Goal: Task Accomplishment & Management: Manage account settings

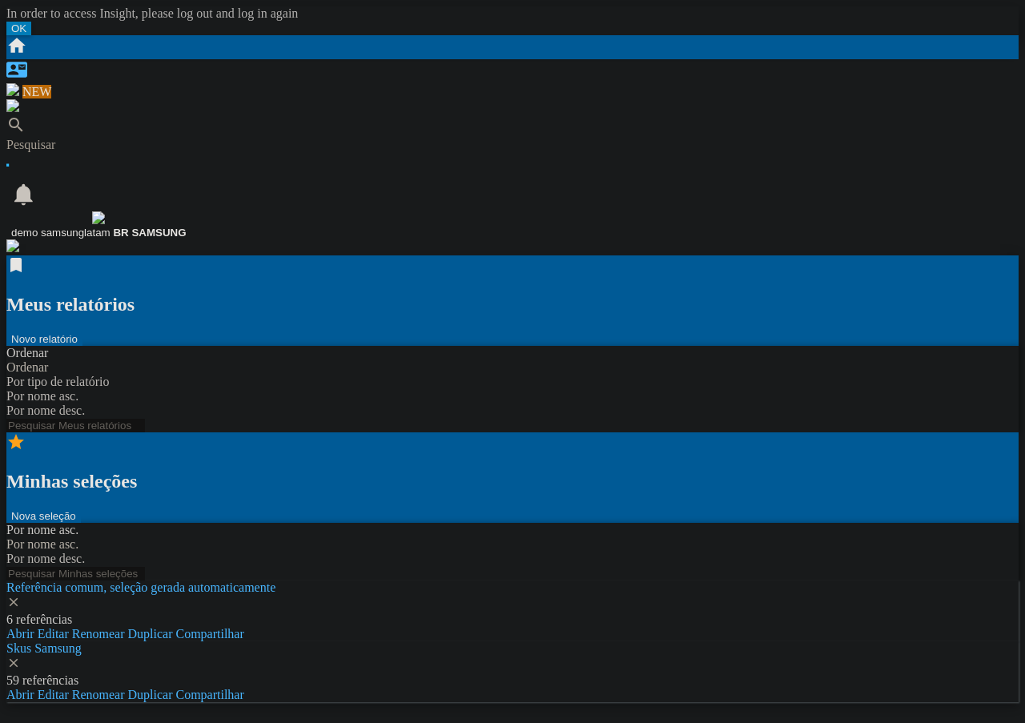
click at [82, 332] on button "Novo relatório" at bounding box center [44, 339] width 76 height 14
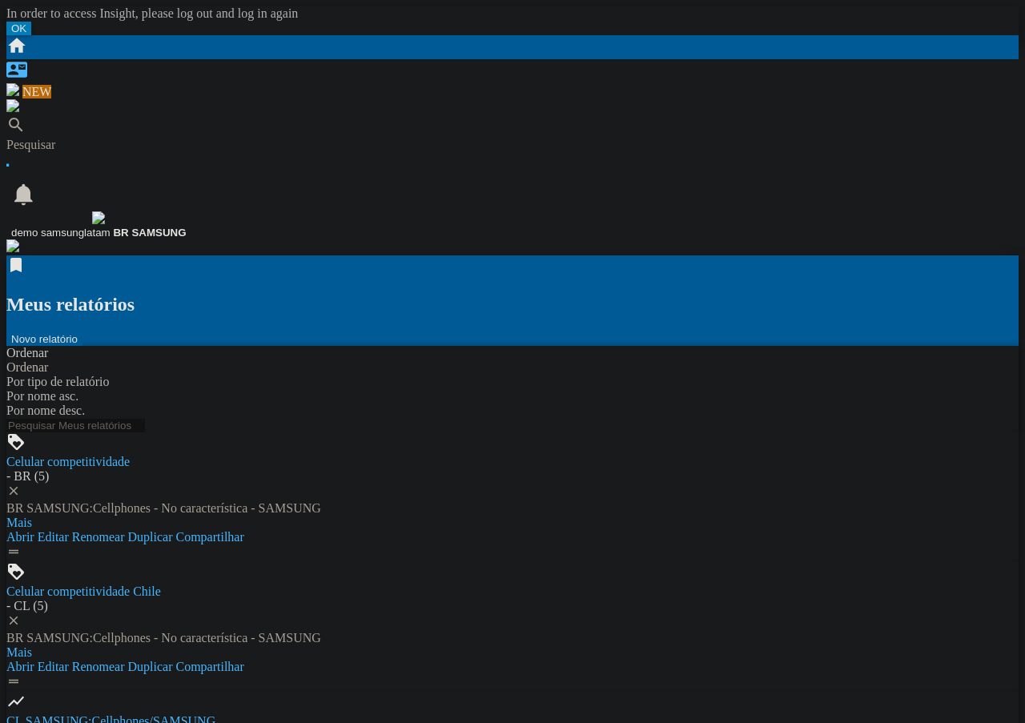
click at [110, 227] on span "demo samsunglatam" at bounding box center [60, 233] width 99 height 12
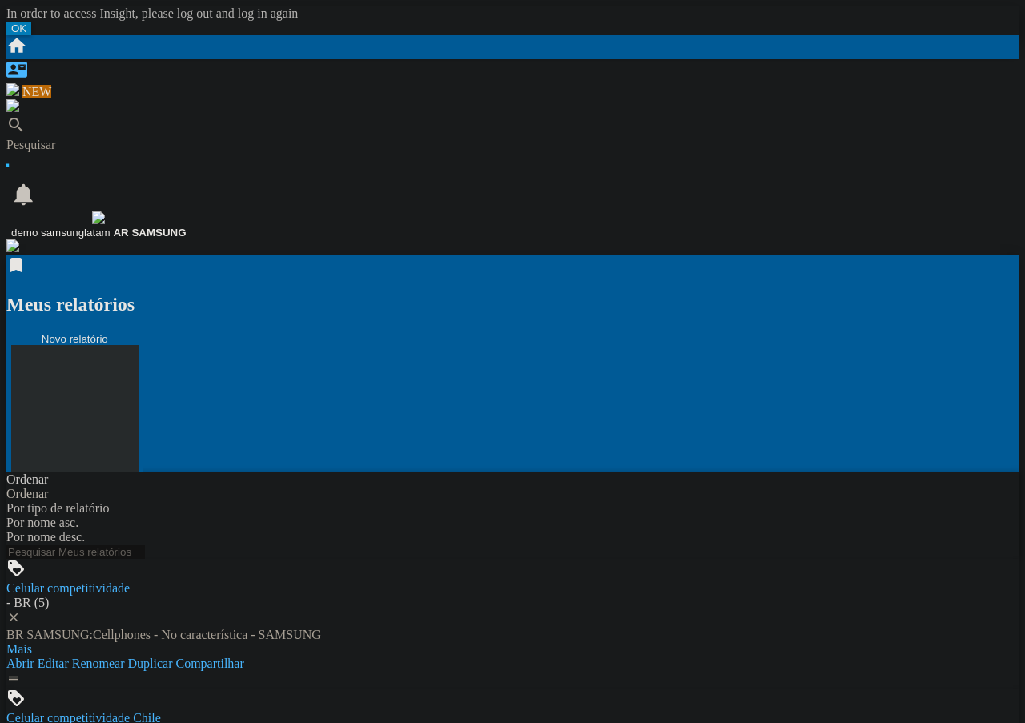
click at [143, 332] on button "Novo relatório" at bounding box center [74, 402] width 137 height 141
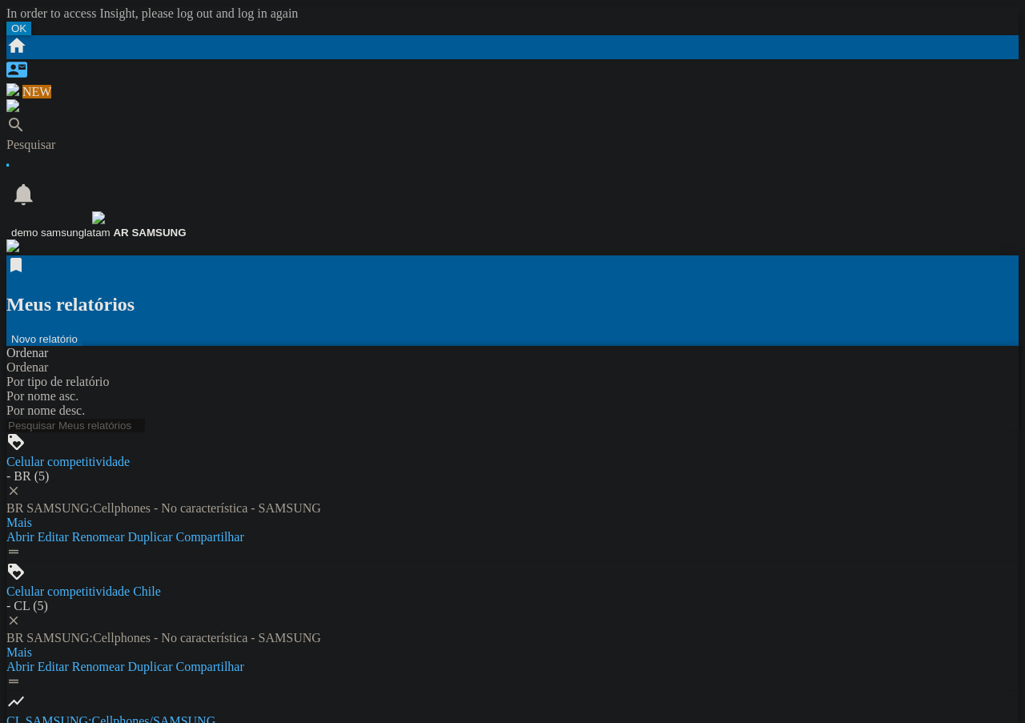
drag, startPoint x: 146, startPoint y: 295, endPoint x: 157, endPoint y: 303, distance: 13.8
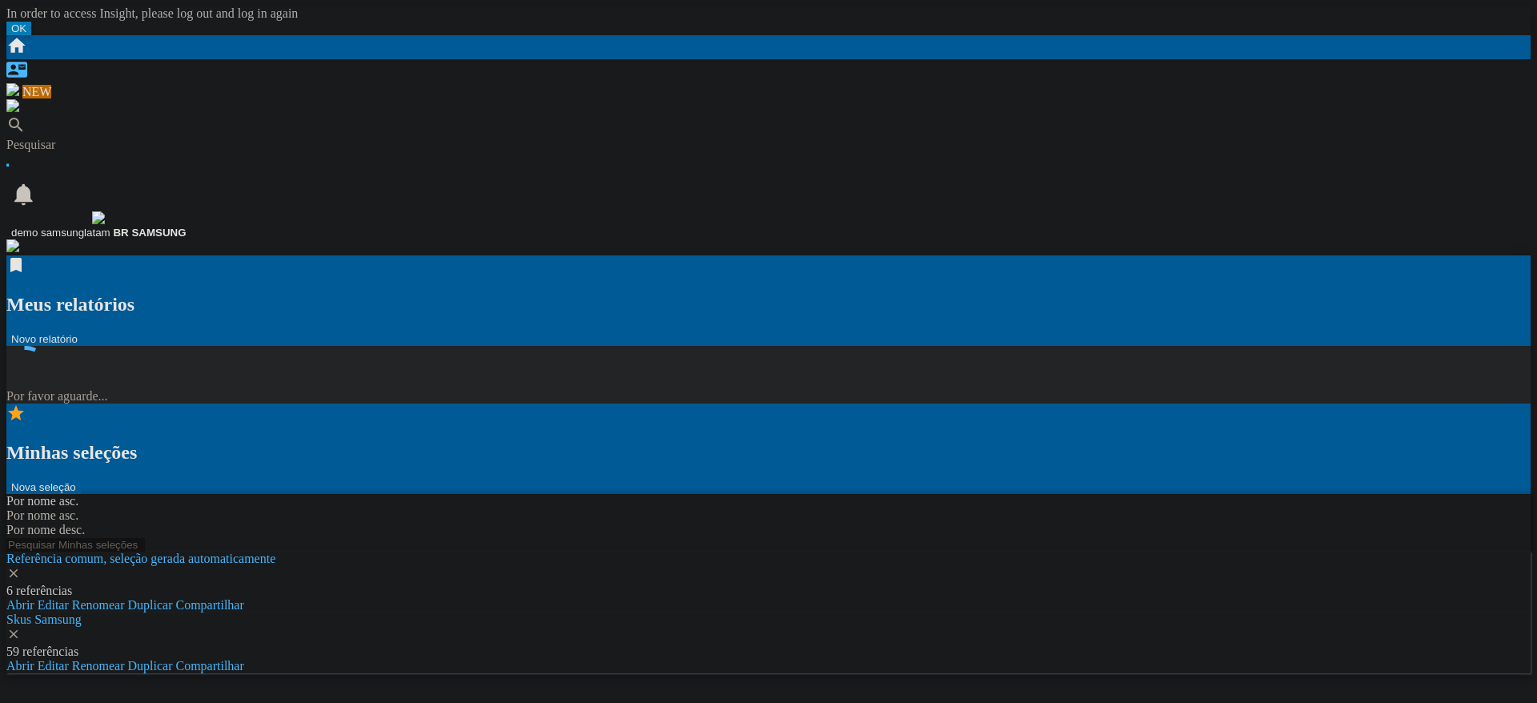
click at [82, 332] on button "Novo relatório" at bounding box center [44, 339] width 76 height 14
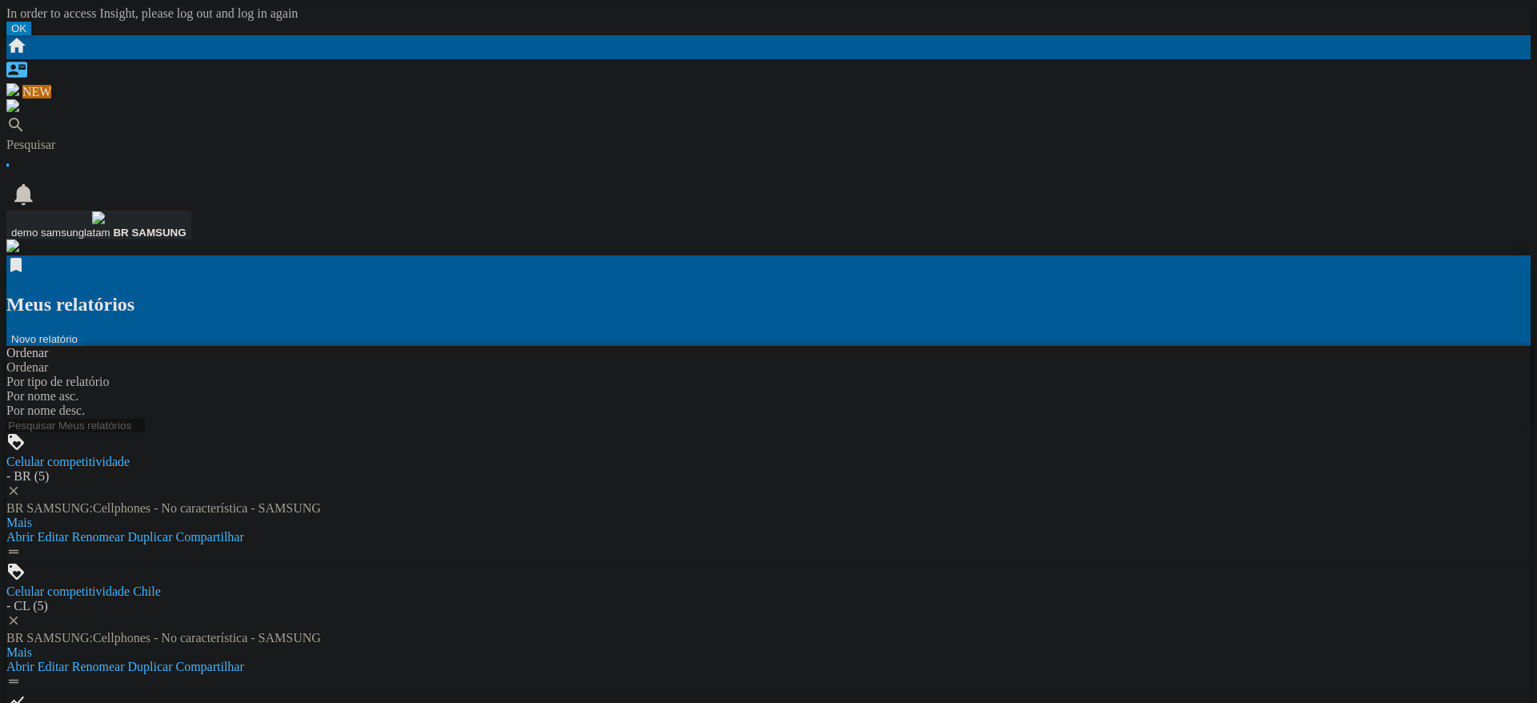
click at [110, 227] on span "demo samsunglatam" at bounding box center [60, 233] width 99 height 12
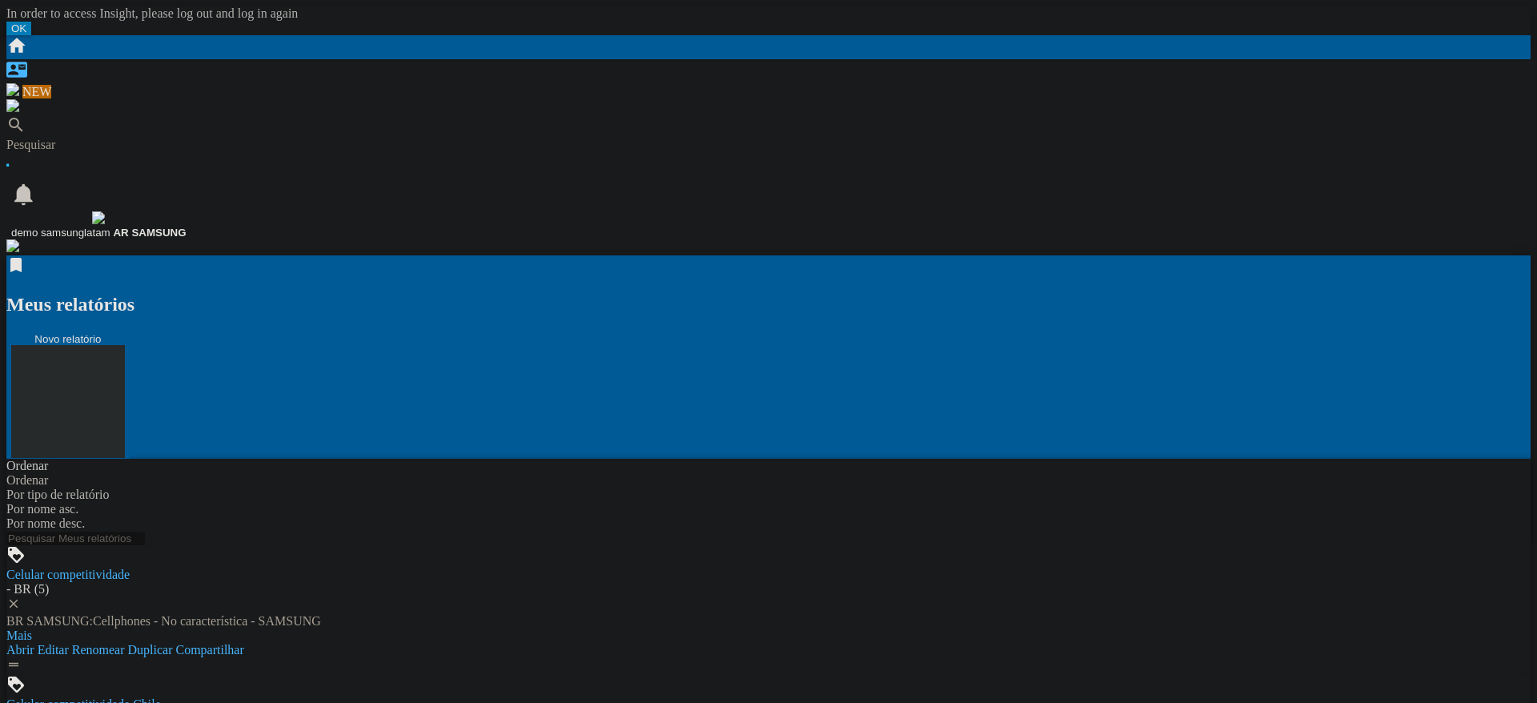
click at [130, 332] on button "Novo relatório" at bounding box center [67, 395] width 123 height 127
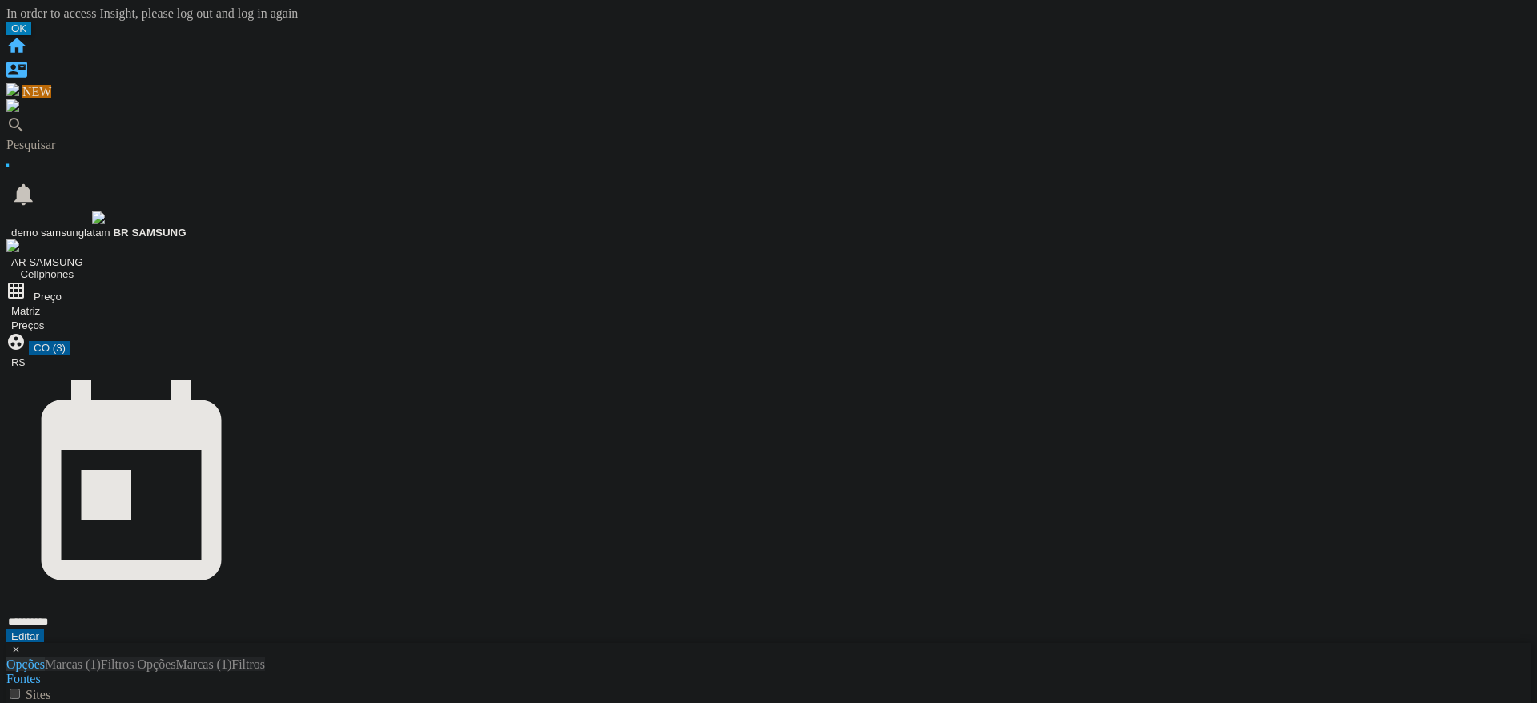
click at [25, 45] on ng-md-icon "Início" at bounding box center [16, 52] width 21 height 14
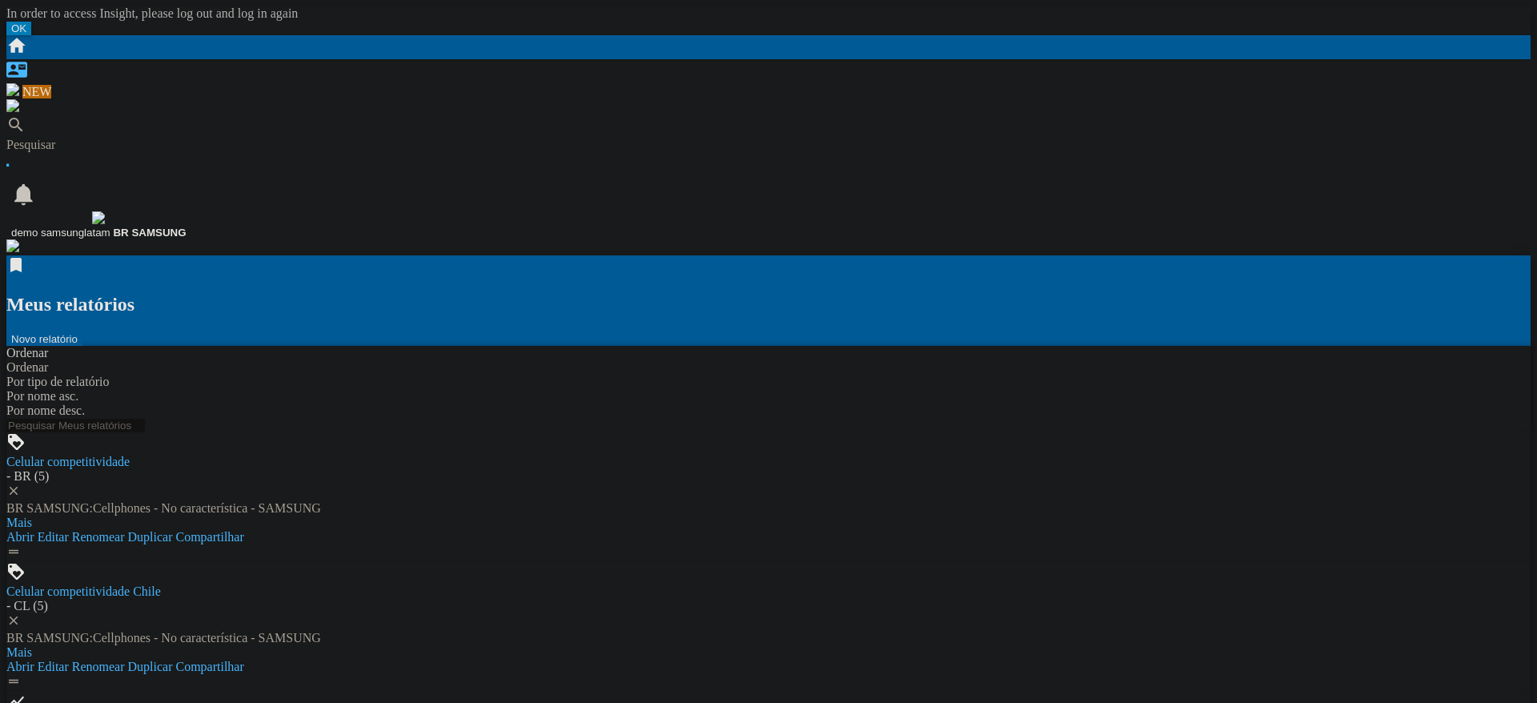
click at [82, 332] on button "Novo relatório" at bounding box center [44, 339] width 76 height 14
drag, startPoint x: 420, startPoint y: 316, endPoint x: 494, endPoint y: 347, distance: 79.7
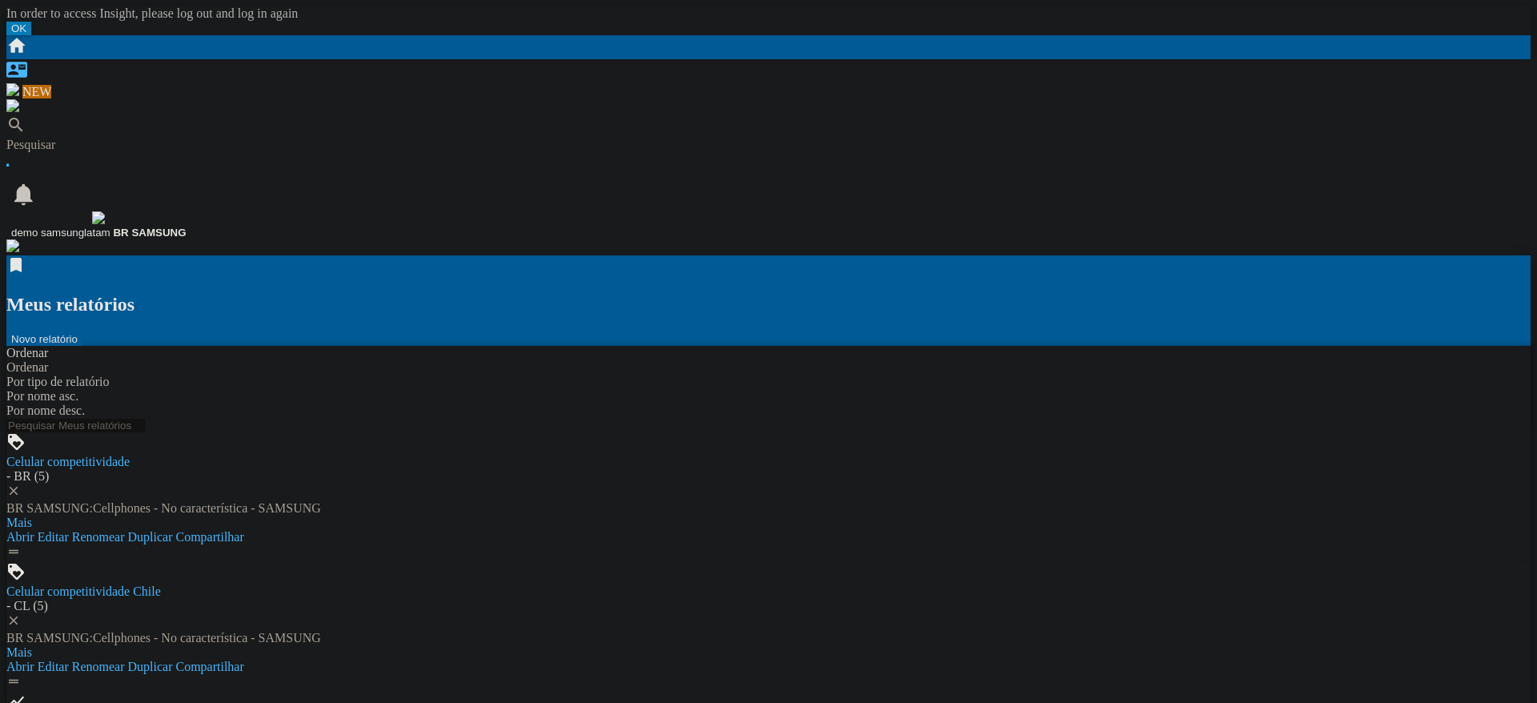
drag, startPoint x: 359, startPoint y: 291, endPoint x: 453, endPoint y: 304, distance: 95.3
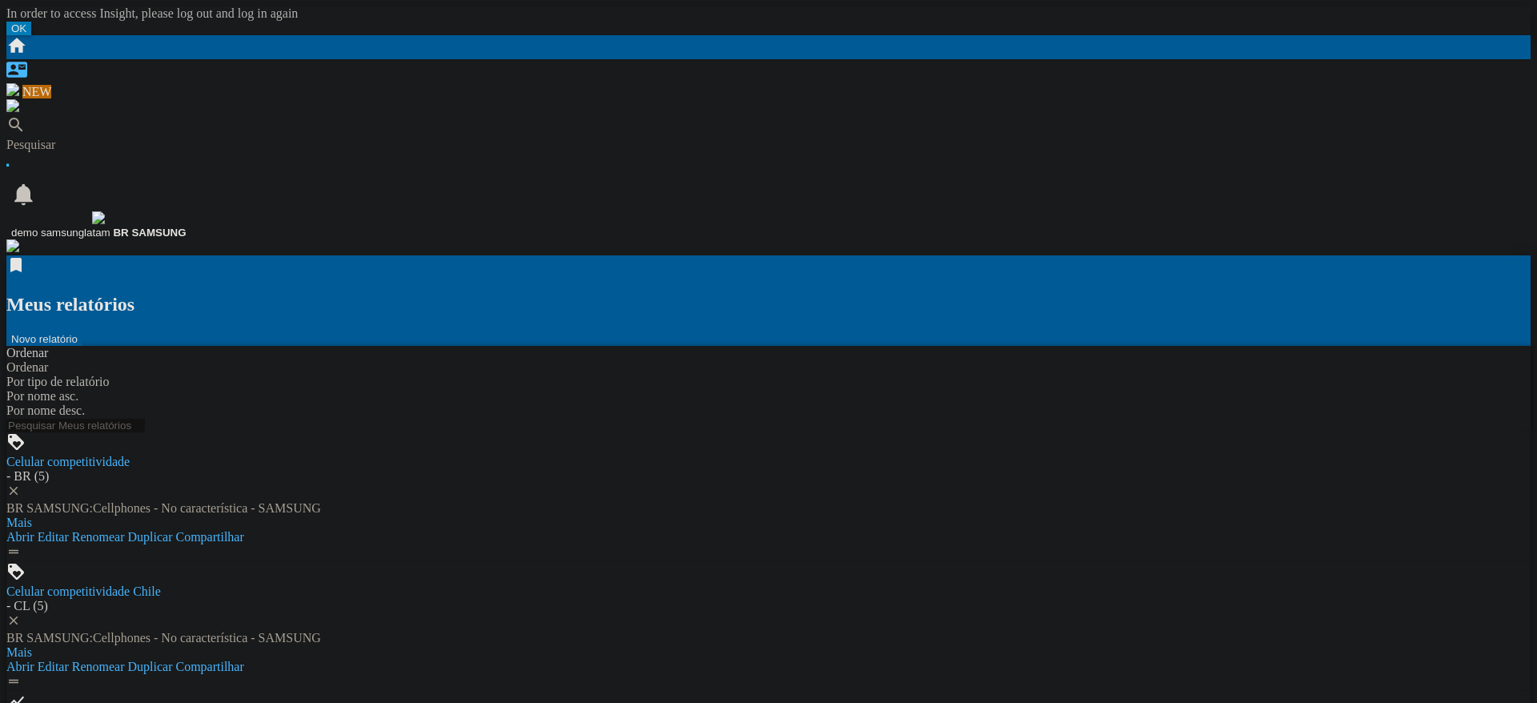
click at [82, 332] on button "Novo relatório" at bounding box center [44, 339] width 76 height 14
click at [110, 227] on span "demo samsunglatam" at bounding box center [60, 233] width 99 height 12
drag, startPoint x: 1386, startPoint y: 223, endPoint x: 1391, endPoint y: 247, distance: 24.5
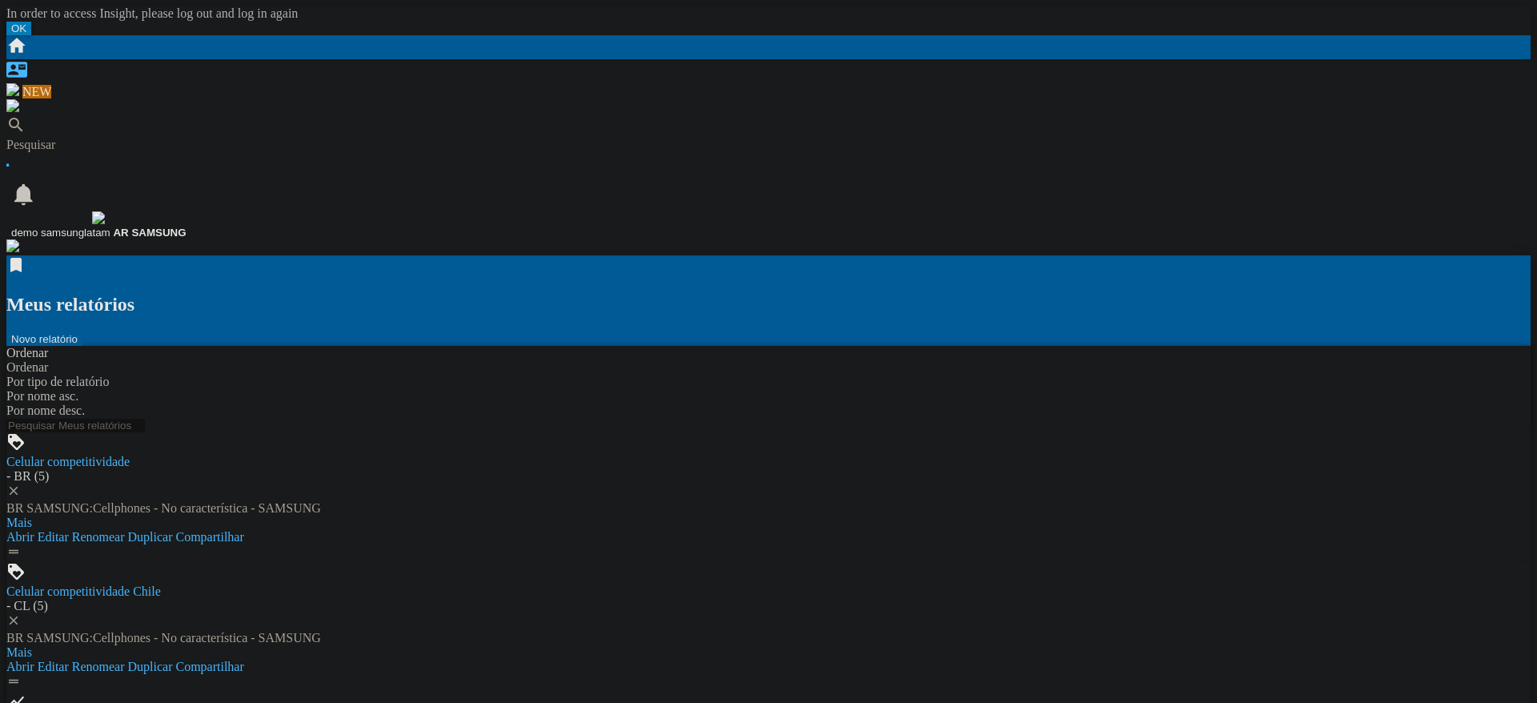
click at [82, 332] on button "Novo relatório" at bounding box center [44, 339] width 76 height 14
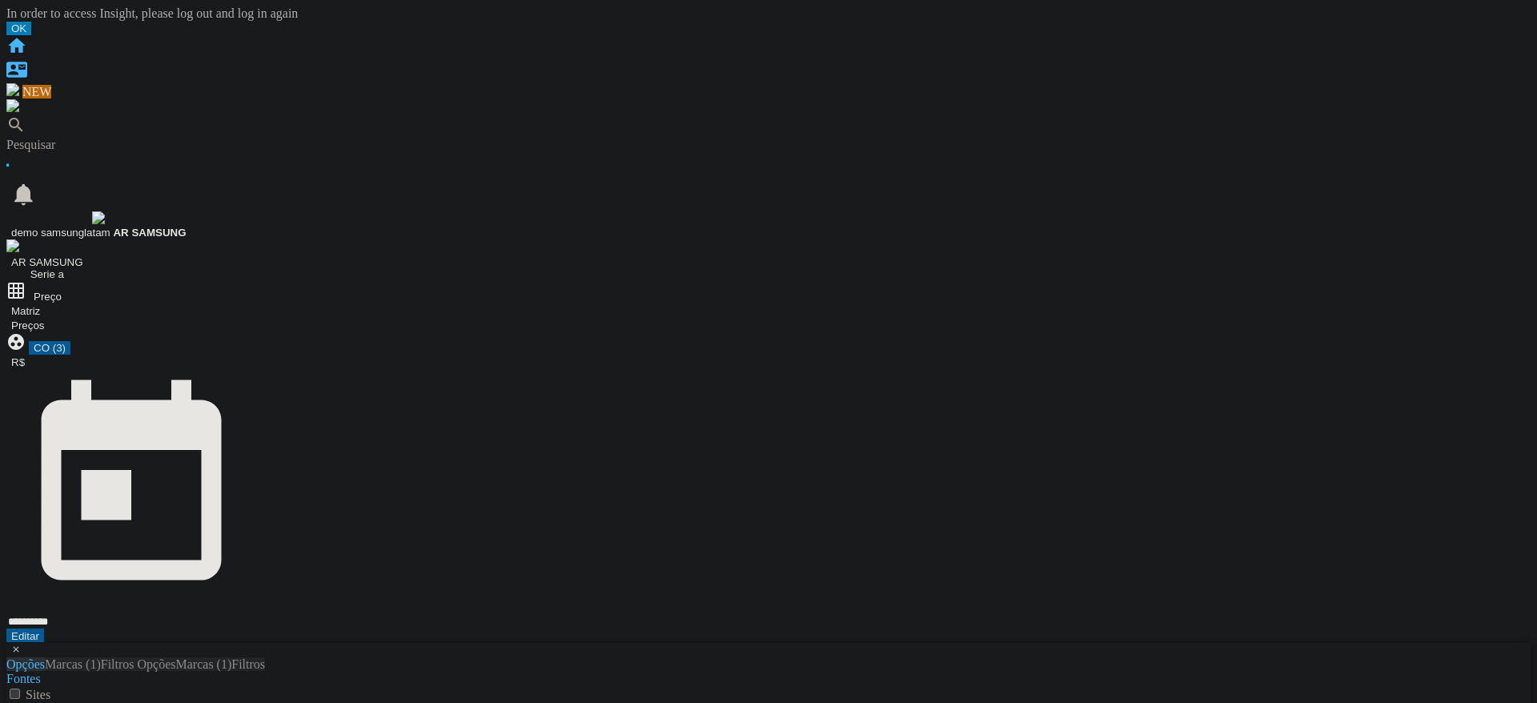
click at [27, 45] on ng-md-icon "Início" at bounding box center [16, 52] width 21 height 14
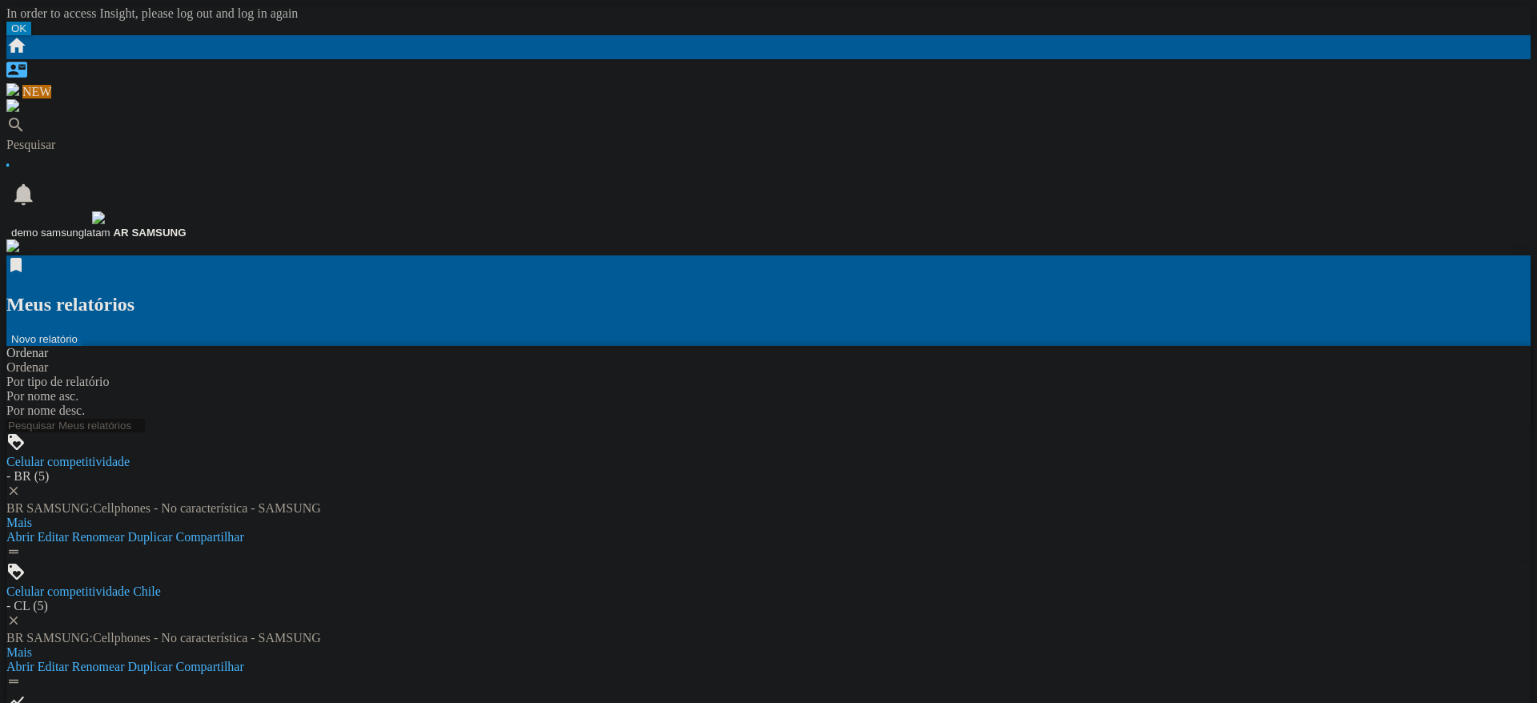
click at [82, 332] on button "Novo relatório" at bounding box center [44, 339] width 76 height 14
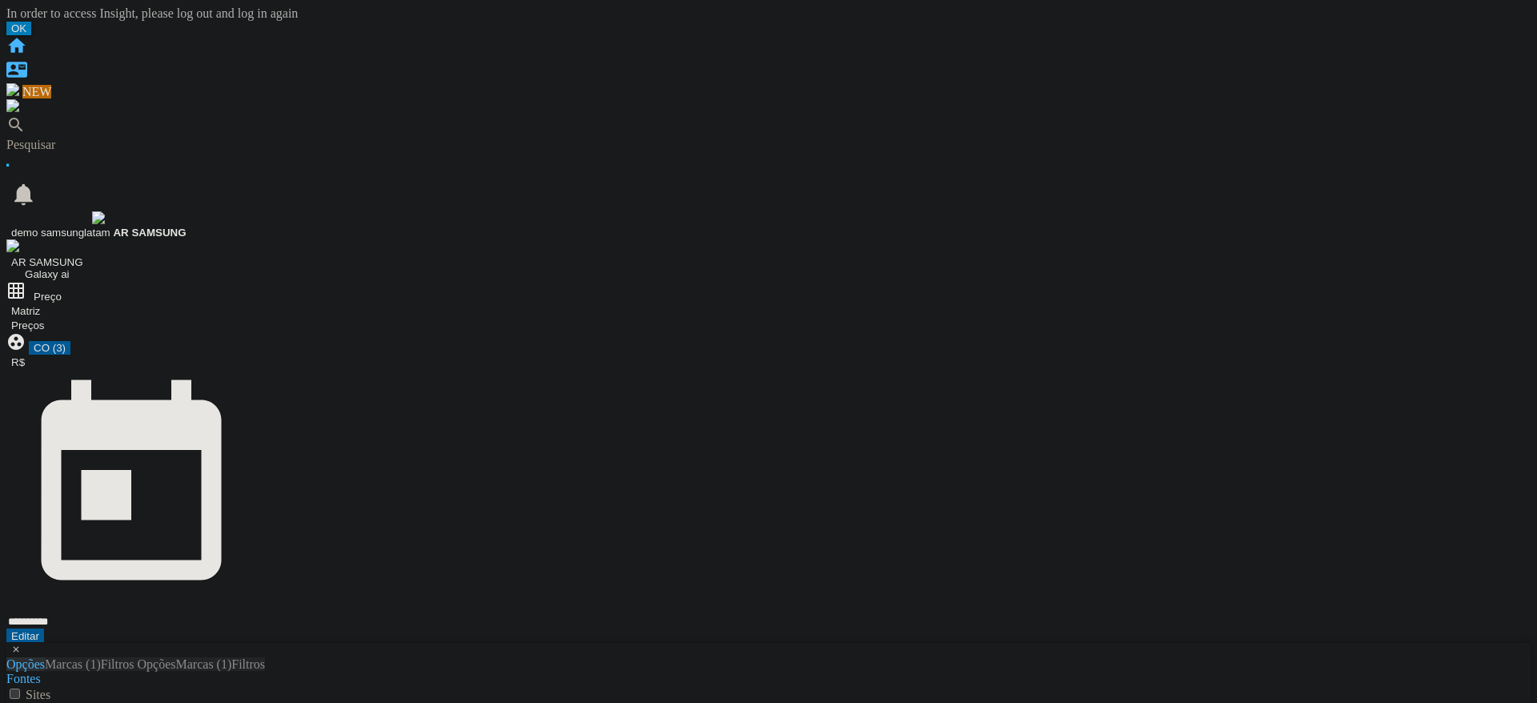
click at [27, 45] on ng-md-icon "Início" at bounding box center [16, 52] width 21 height 14
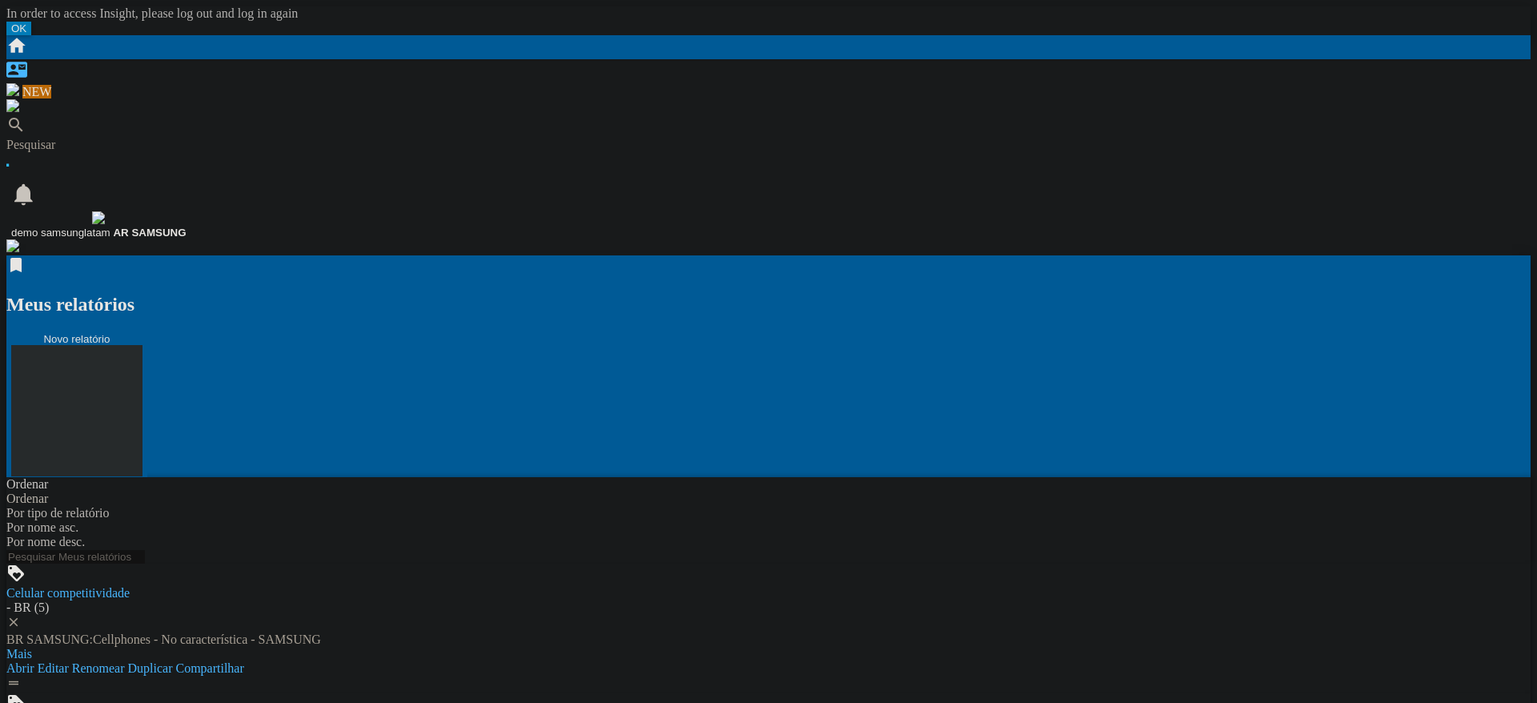
click at [147, 332] on button "Novo relatório" at bounding box center [76, 404] width 141 height 145
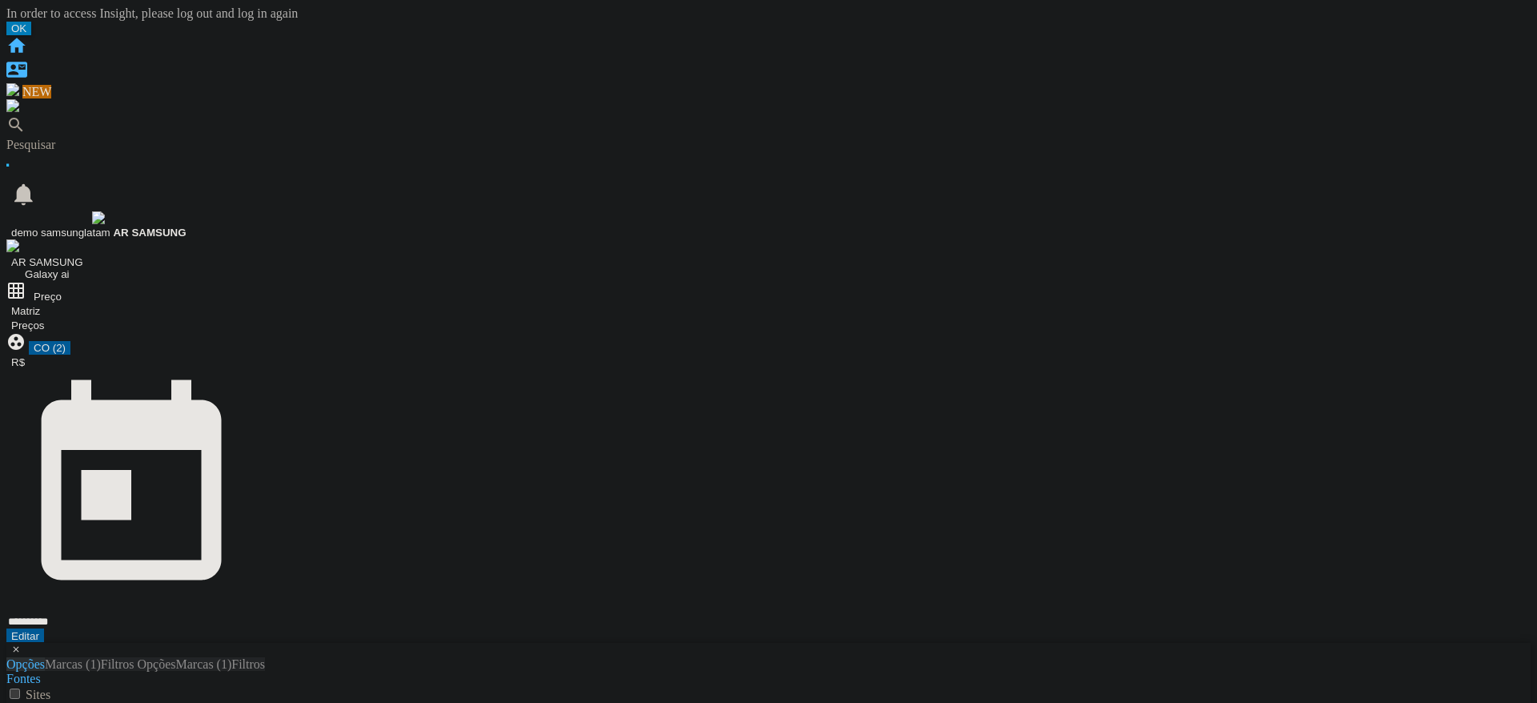
click at [70, 341] on button "CO (2)" at bounding box center [50, 348] width 42 height 14
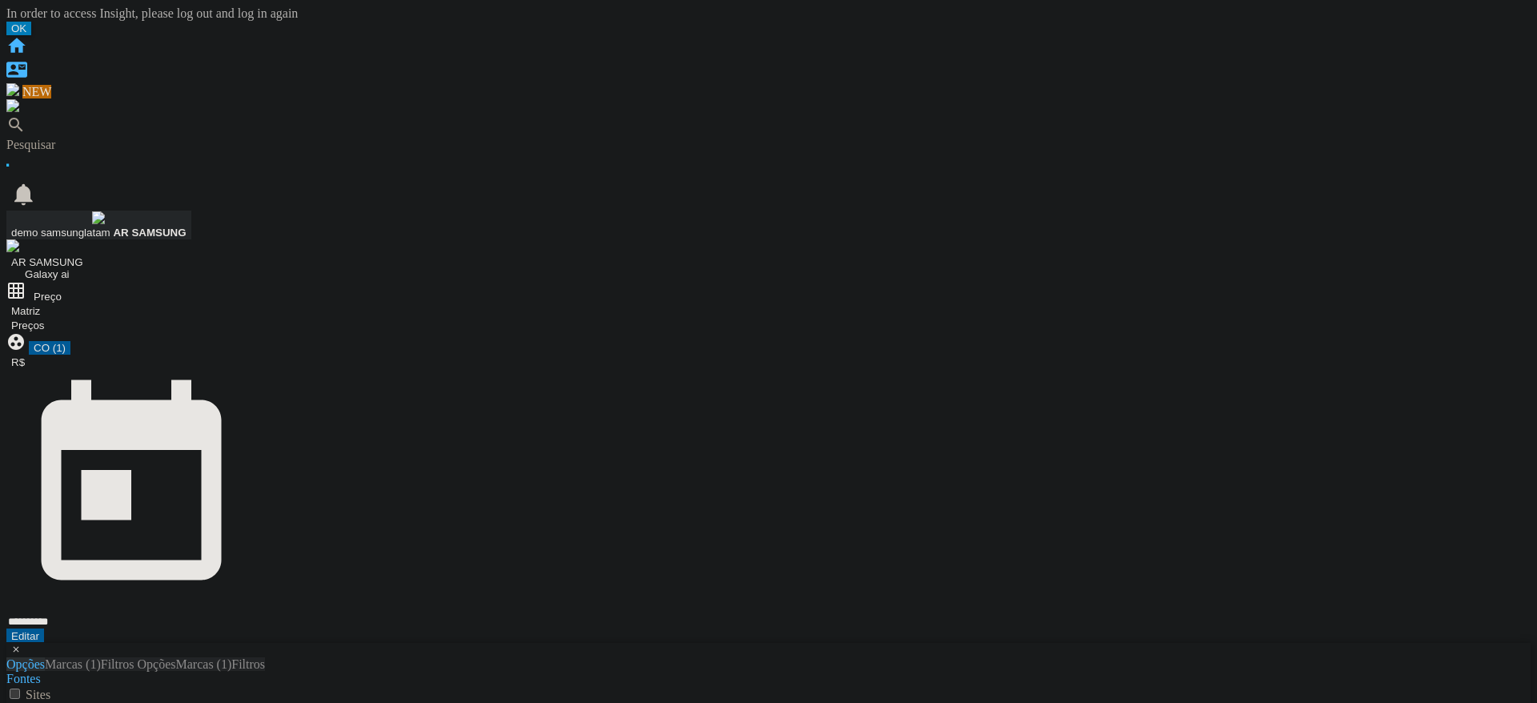
click at [186, 227] on span "AR SAMSUNG" at bounding box center [149, 233] width 73 height 12
click at [6, 6] on md-backdrop at bounding box center [6, 6] width 0 height 0
drag, startPoint x: 18, startPoint y: 24, endPoint x: 164, endPoint y: 110, distance: 169.4
click at [18, 45] on ng-md-icon "Início" at bounding box center [16, 52] width 21 height 14
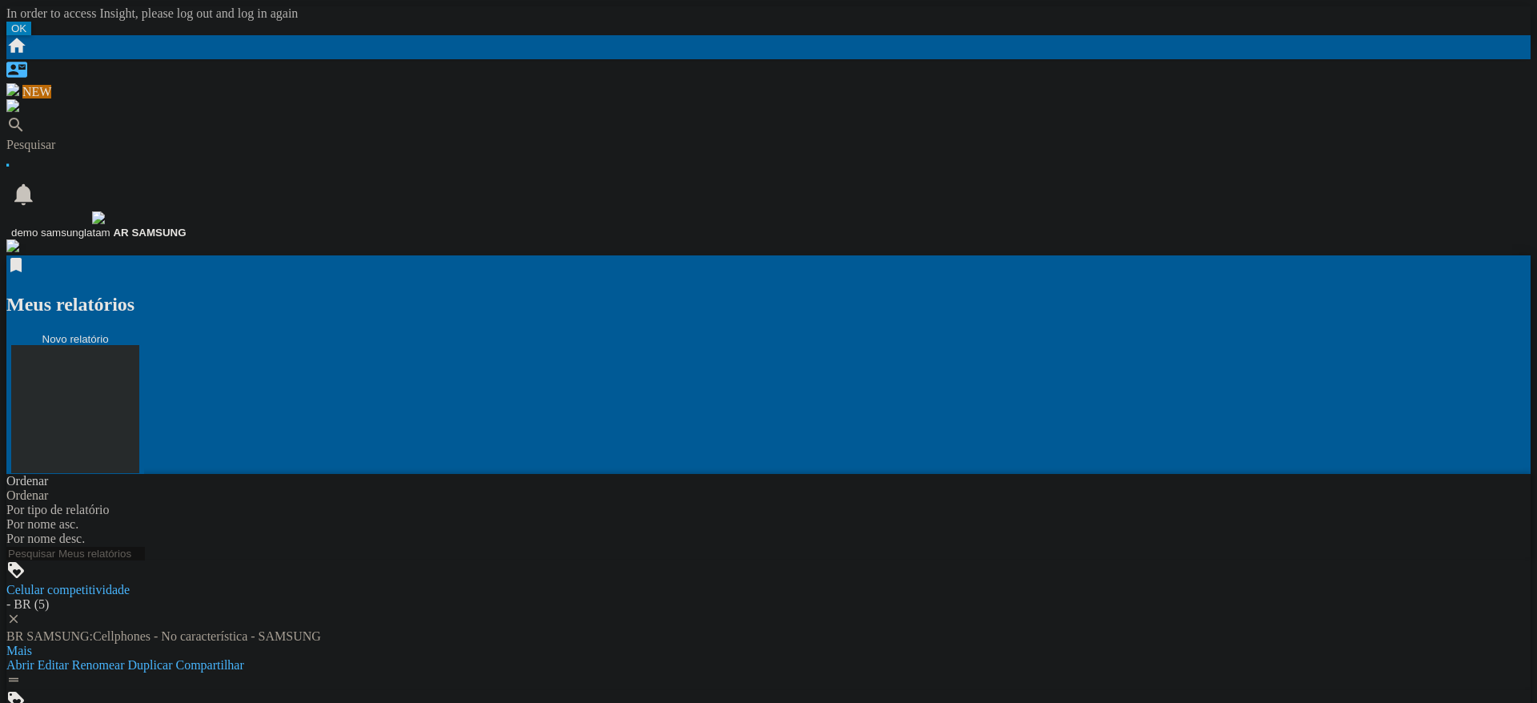
click at [144, 332] on button "Novo relatório" at bounding box center [75, 403] width 138 height 142
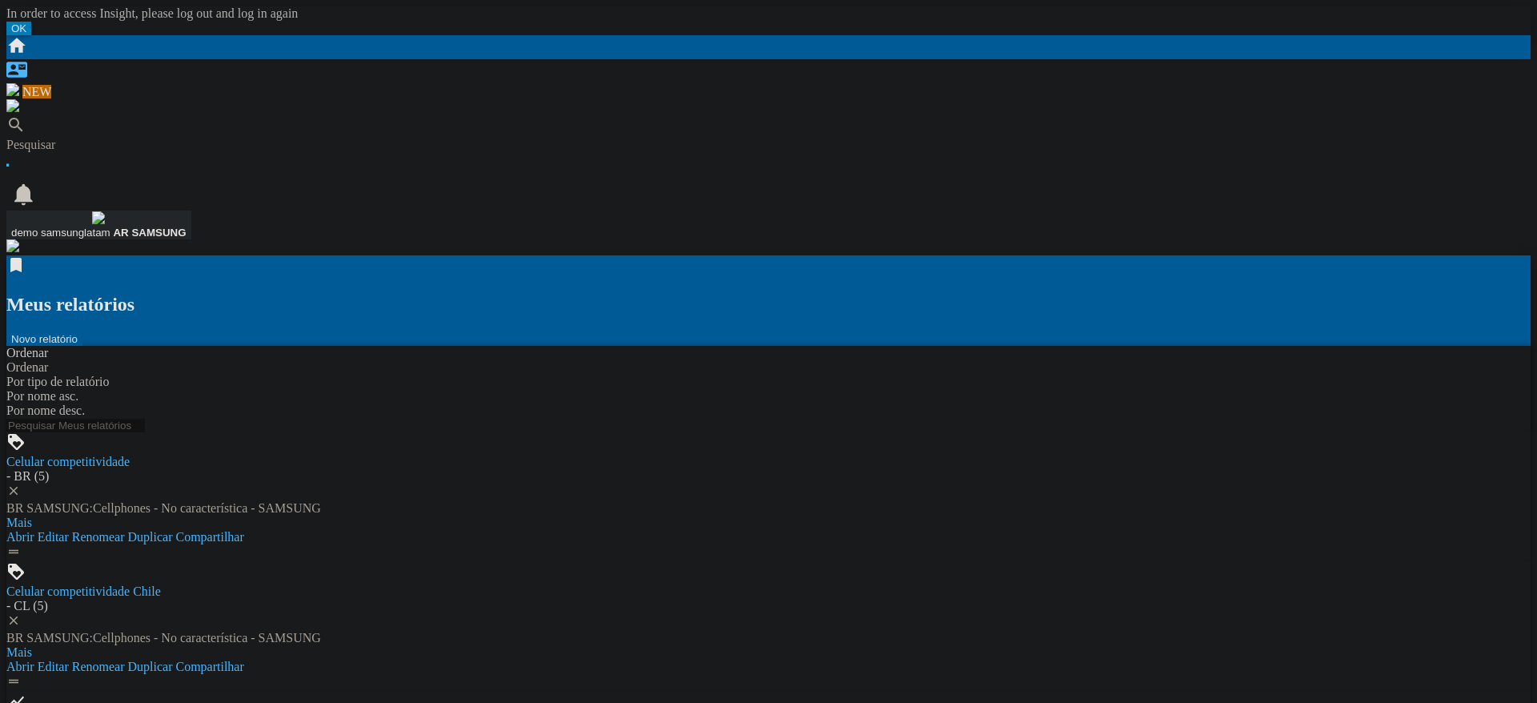
click at [186, 227] on span "AR SAMSUNG" at bounding box center [149, 233] width 73 height 12
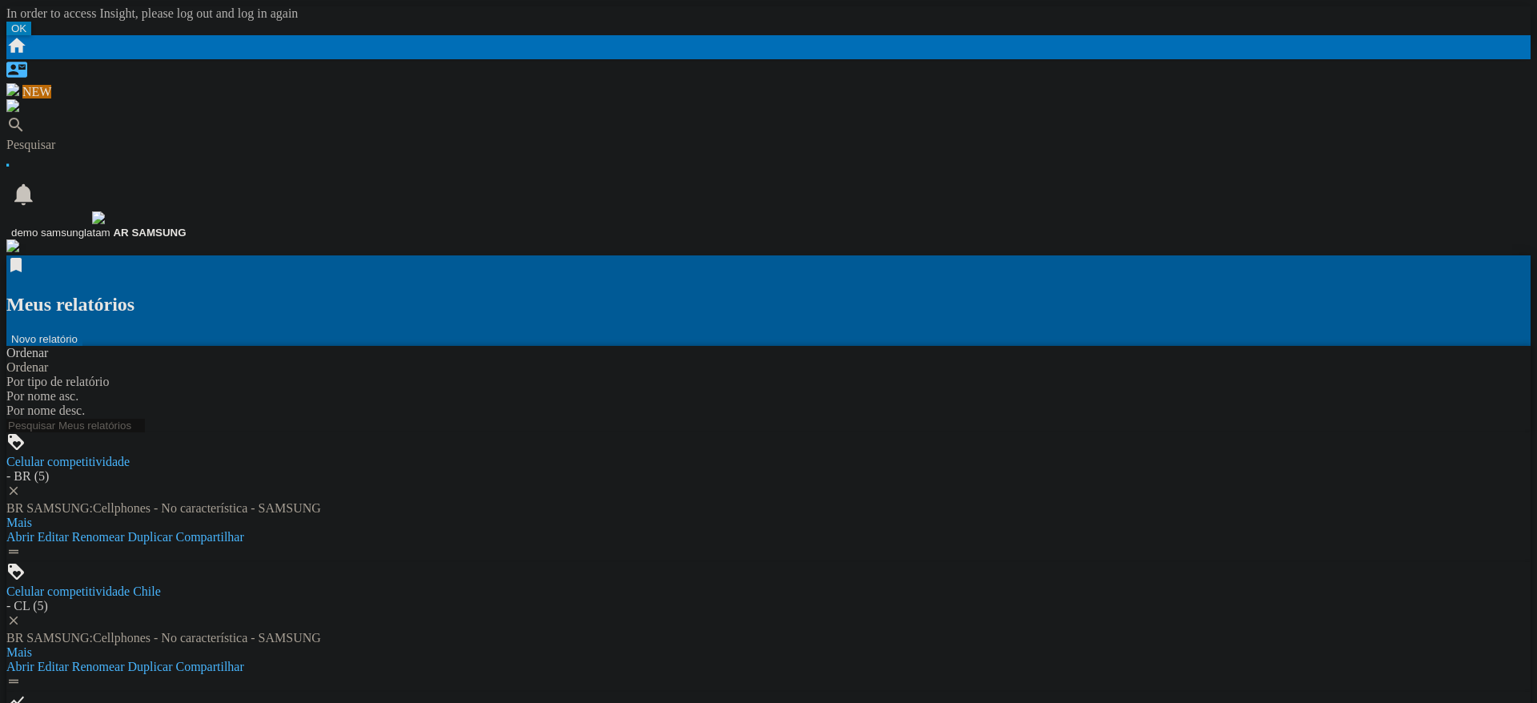
click at [27, 45] on ng-md-icon "Início" at bounding box center [16, 52] width 21 height 14
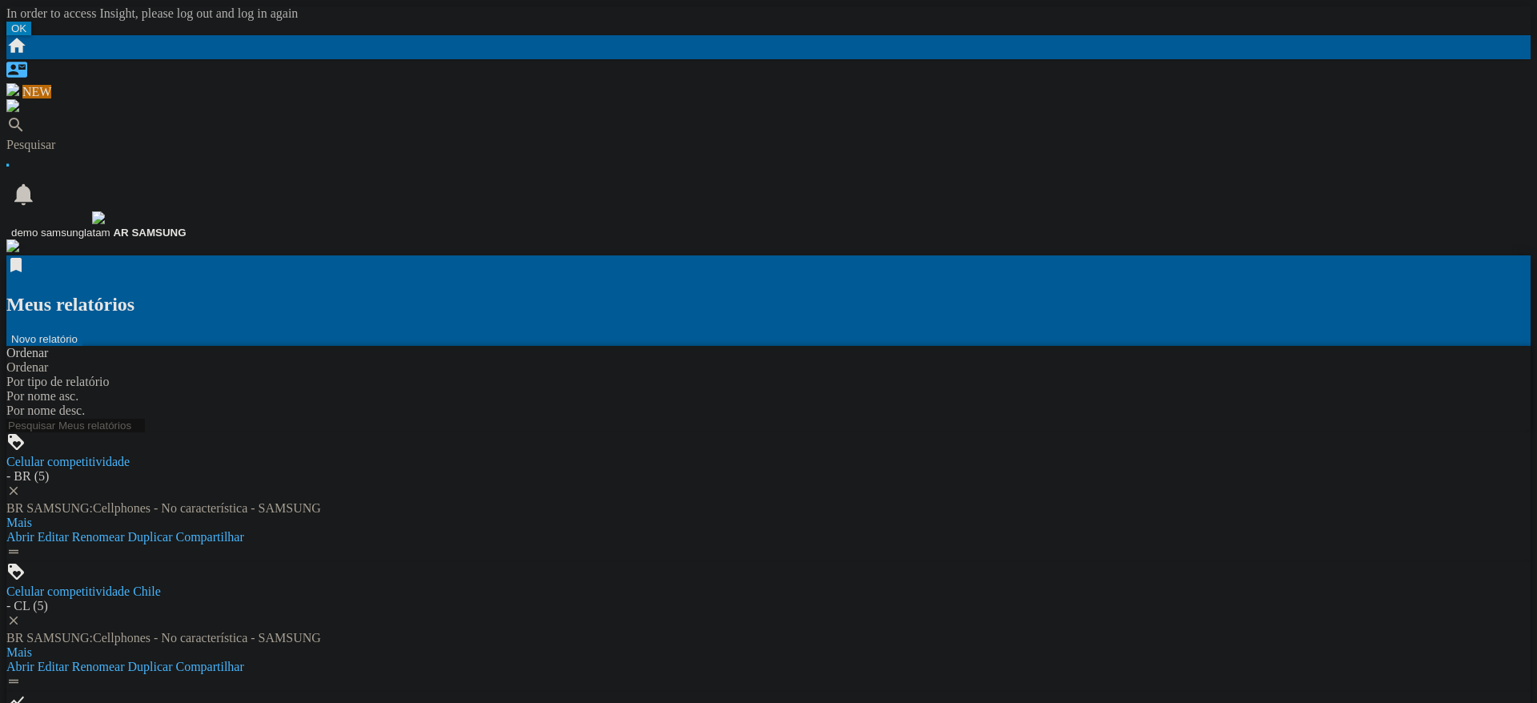
click at [26, 123] on ng-md-icon at bounding box center [15, 130] width 19 height 14
click at [82, 332] on button "Novo relatório" at bounding box center [44, 339] width 76 height 14
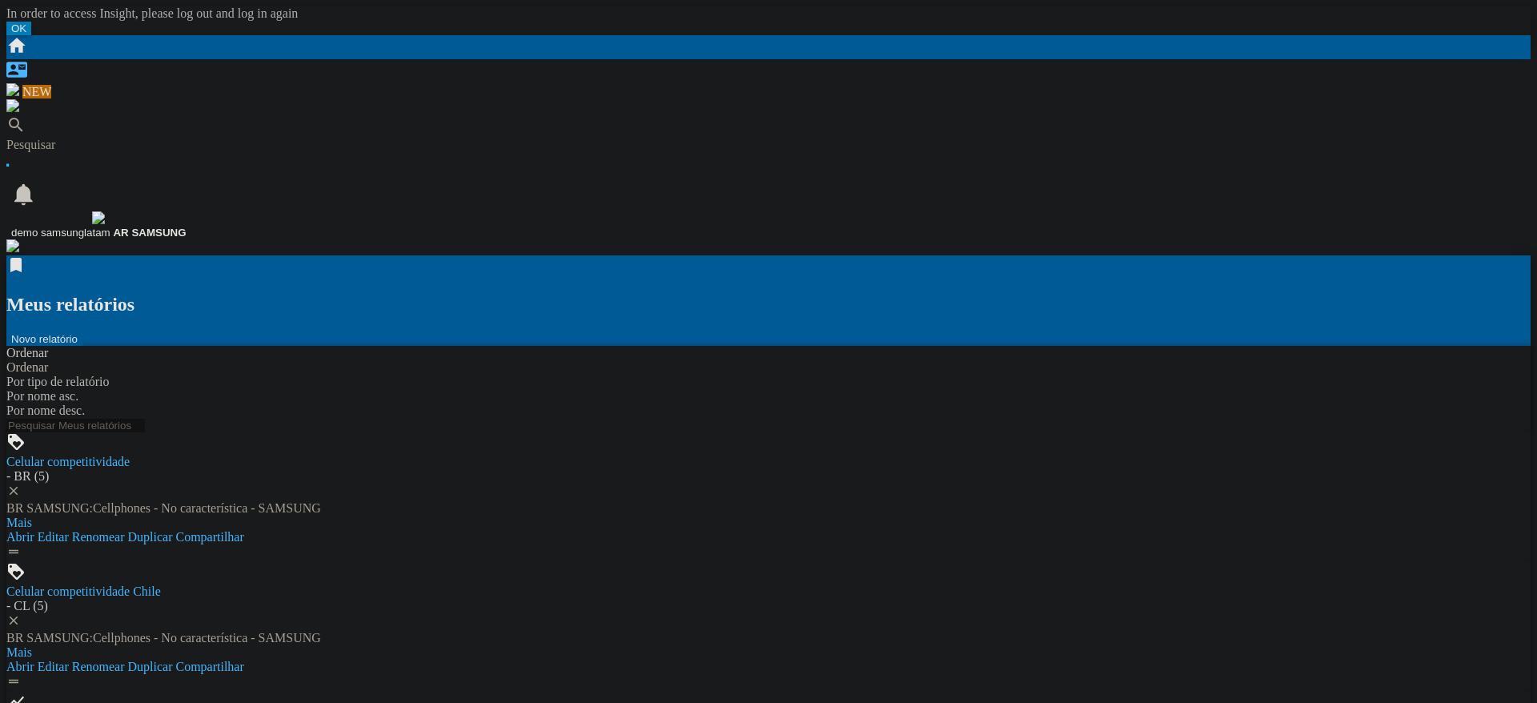
drag, startPoint x: 414, startPoint y: 315, endPoint x: 424, endPoint y: 319, distance: 10.9
click at [82, 332] on button "Novo relatório" at bounding box center [44, 339] width 76 height 14
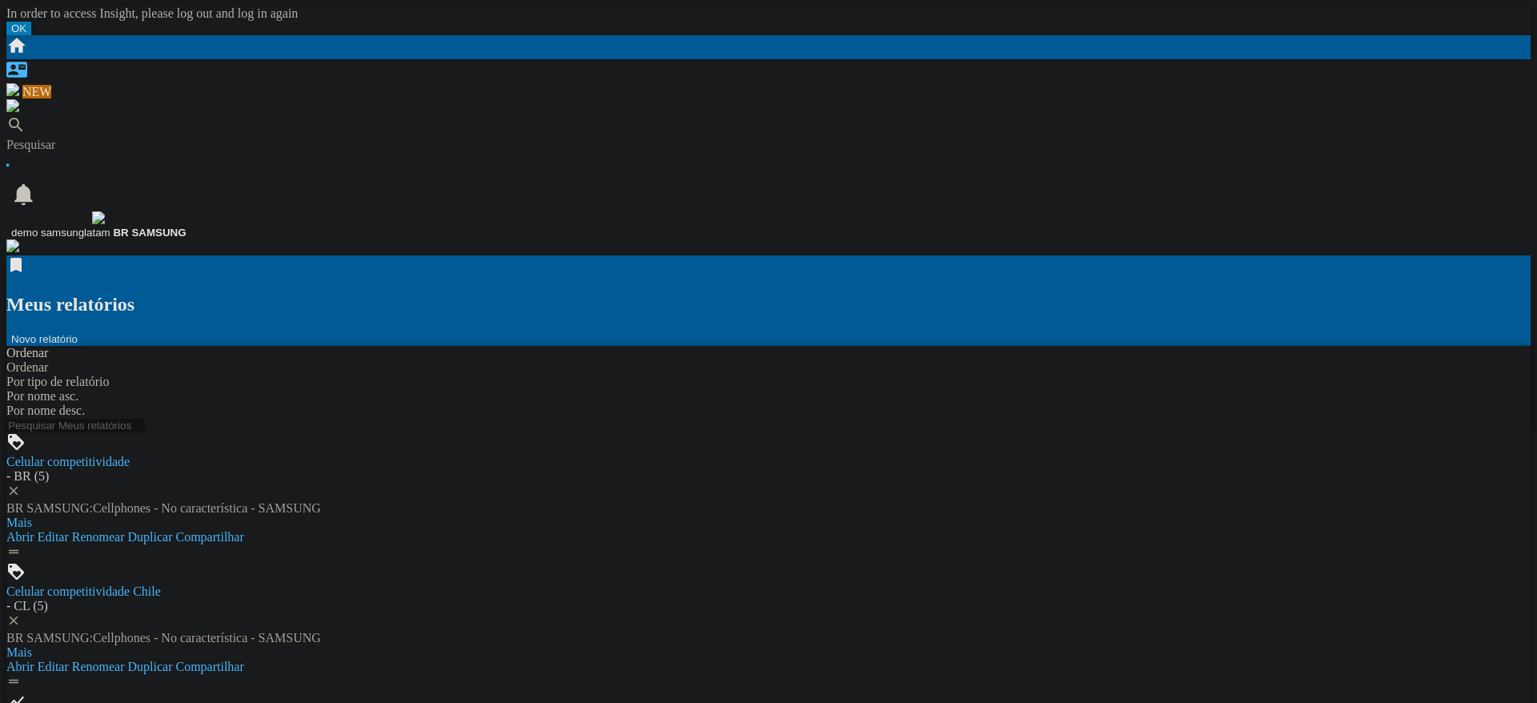
drag, startPoint x: 417, startPoint y: 316, endPoint x: 559, endPoint y: 244, distance: 158.9
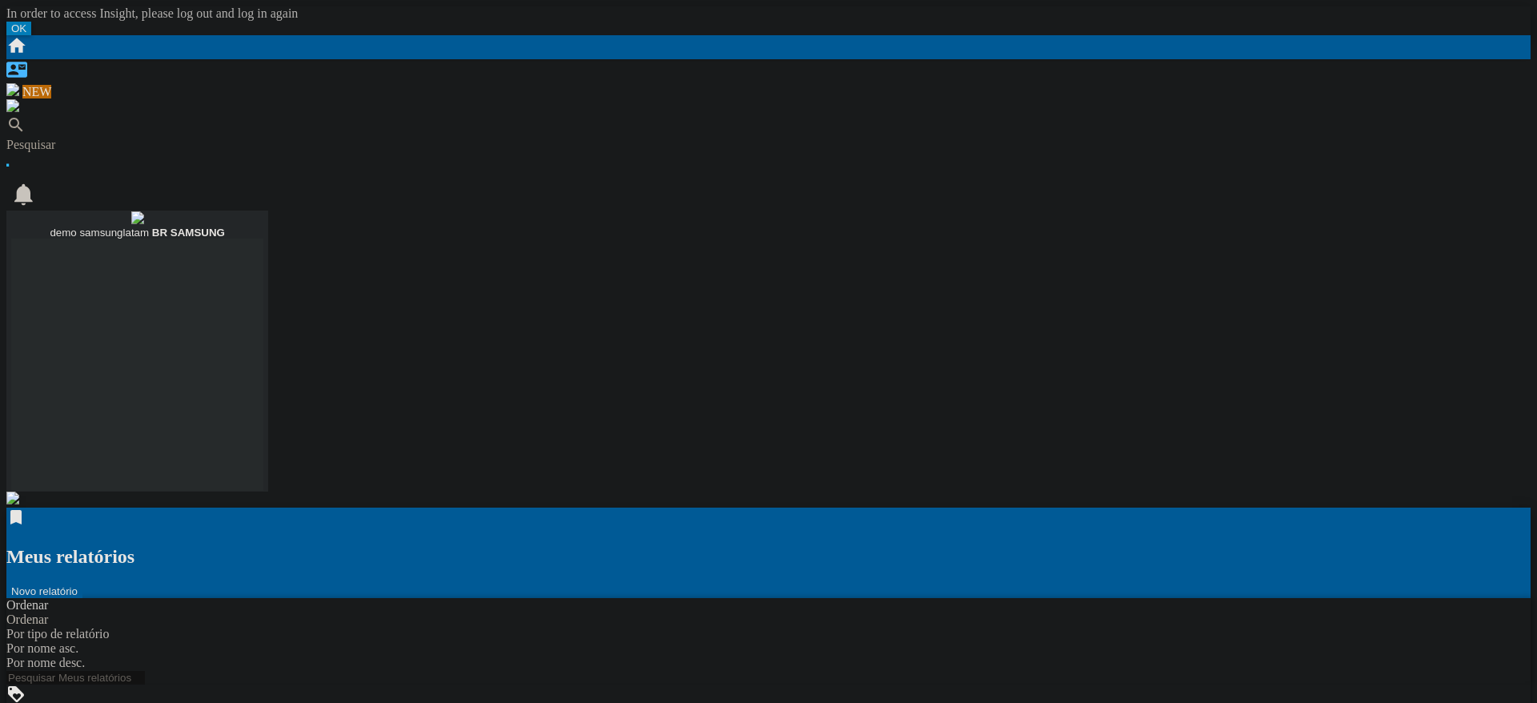
click at [225, 227] on b "BR SAMSUNG" at bounding box center [188, 233] width 73 height 12
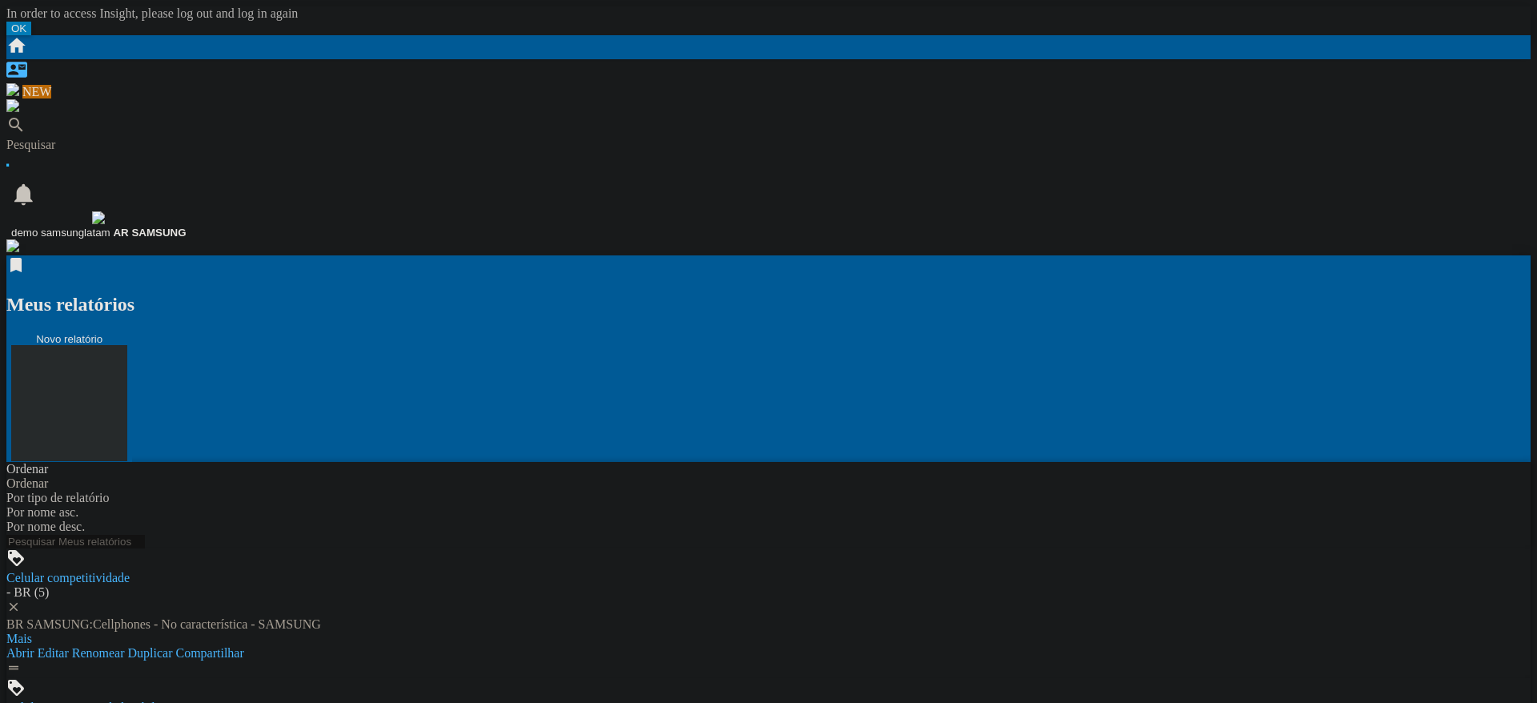
click at [132, 332] on button "Novo relatório" at bounding box center [69, 397] width 126 height 130
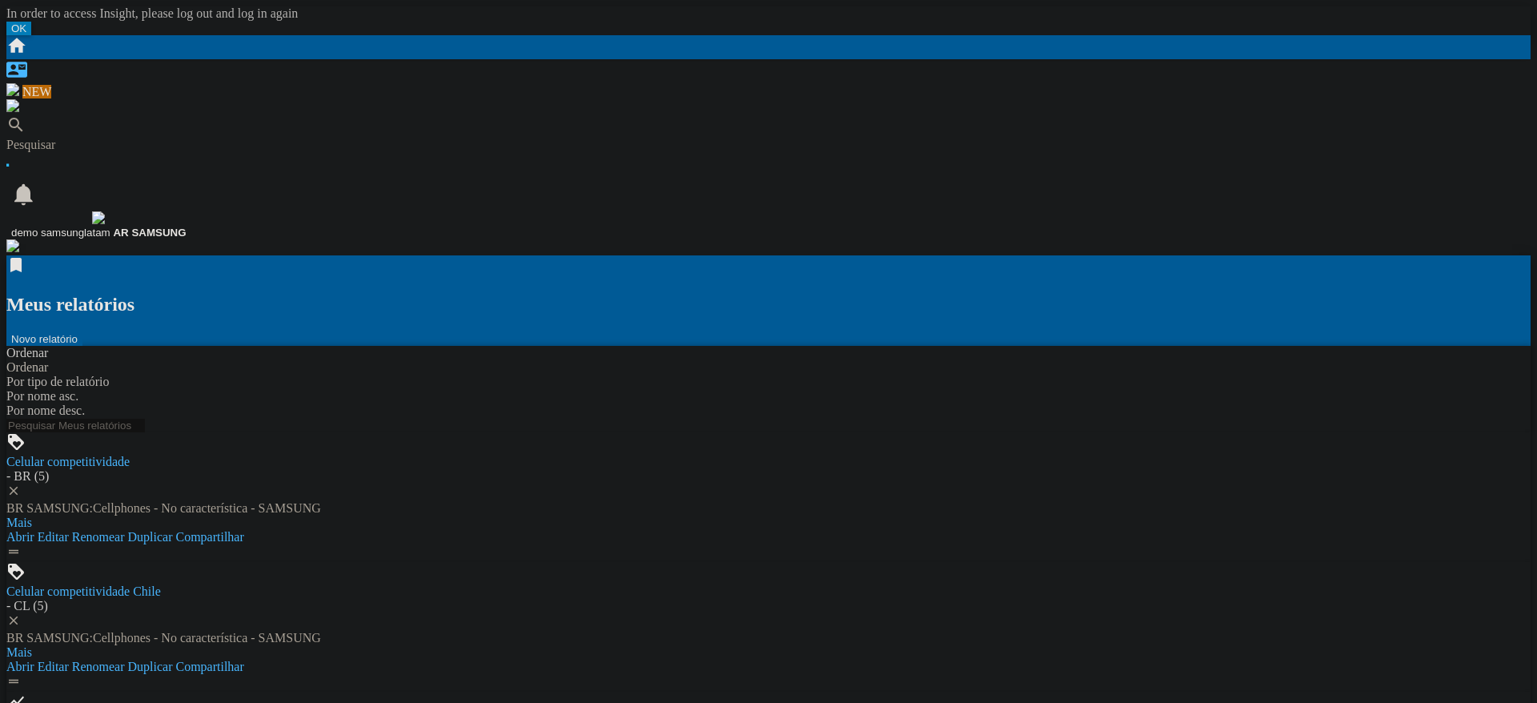
drag, startPoint x: 415, startPoint y: 314, endPoint x: 443, endPoint y: 329, distance: 31.9
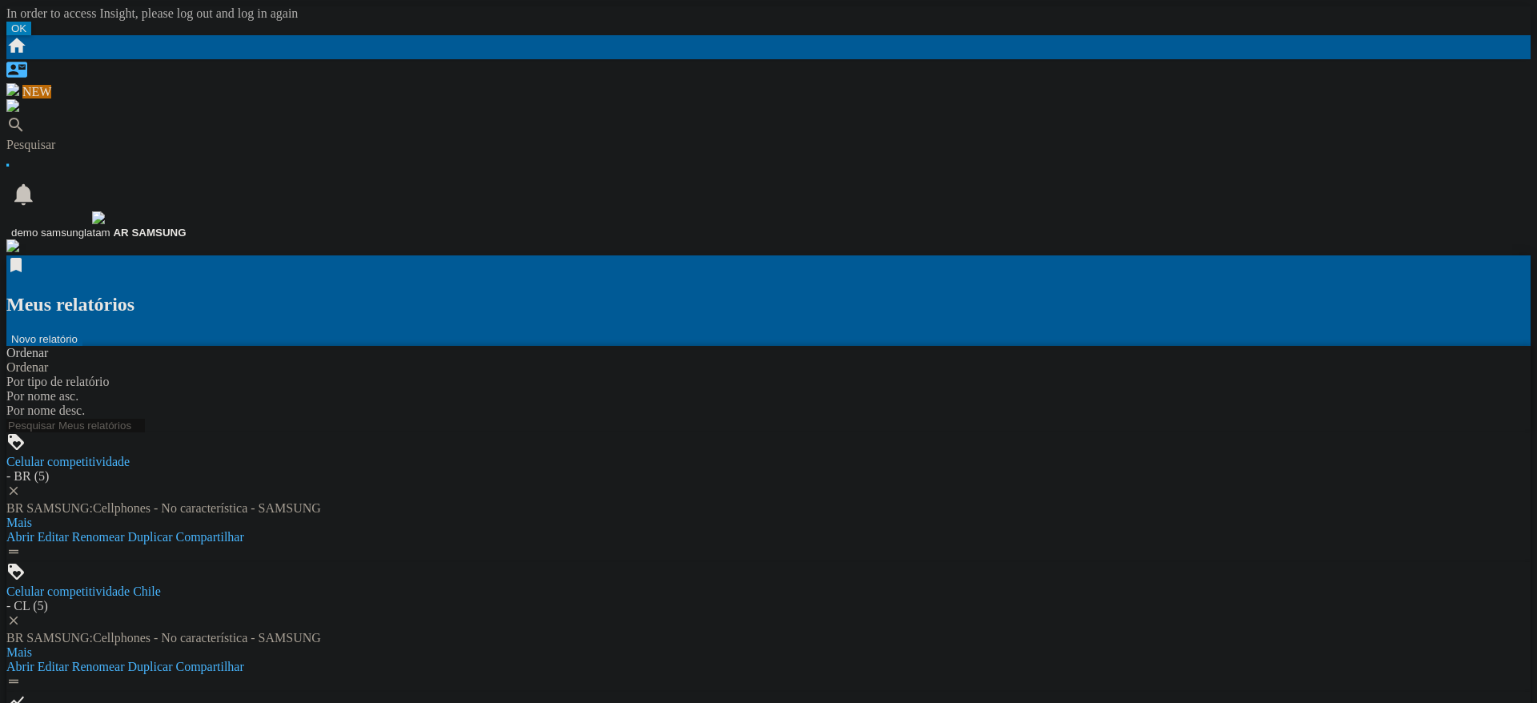
type input "merca"
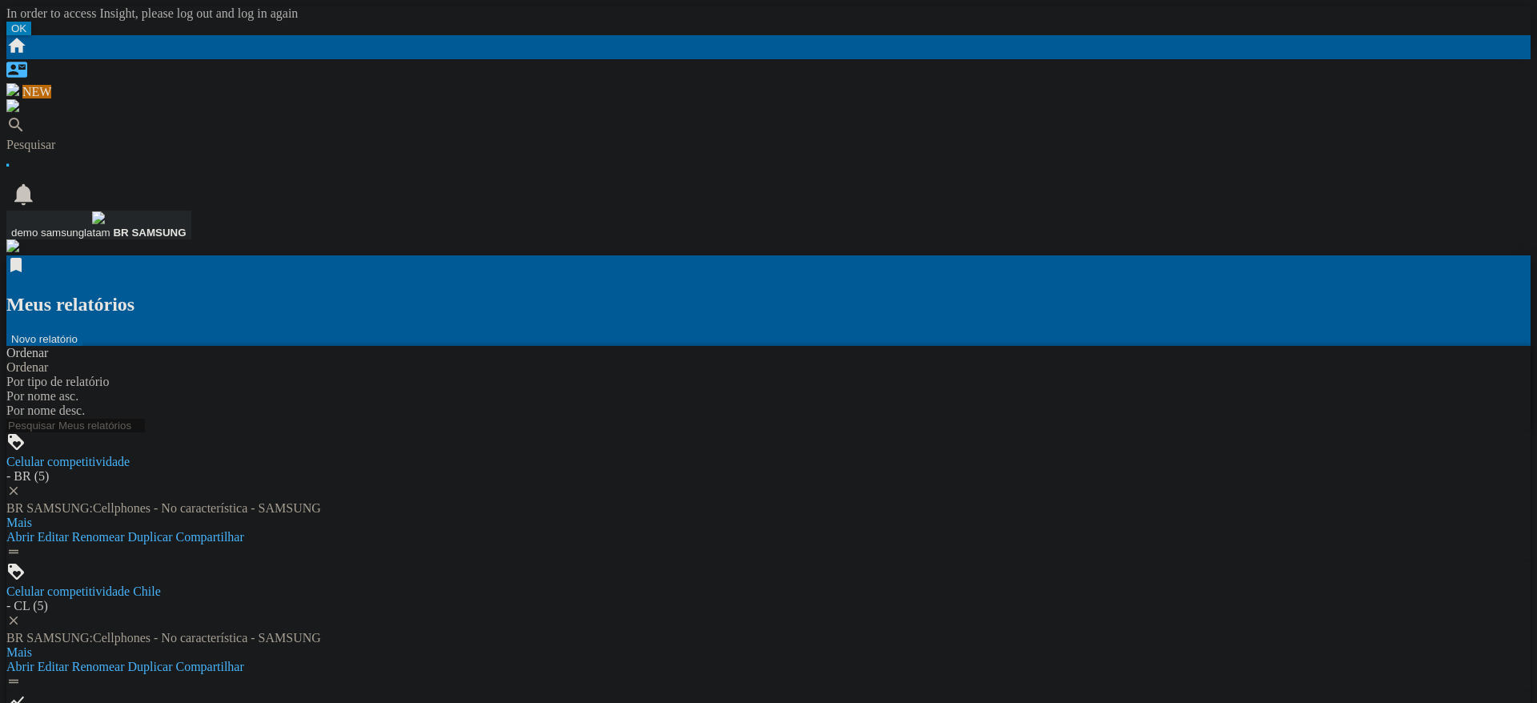
click at [187, 227] on div "demo samsunglatam BR SAMSUNG" at bounding box center [98, 233] width 175 height 12
